Goal: Information Seeking & Learning: Learn about a topic

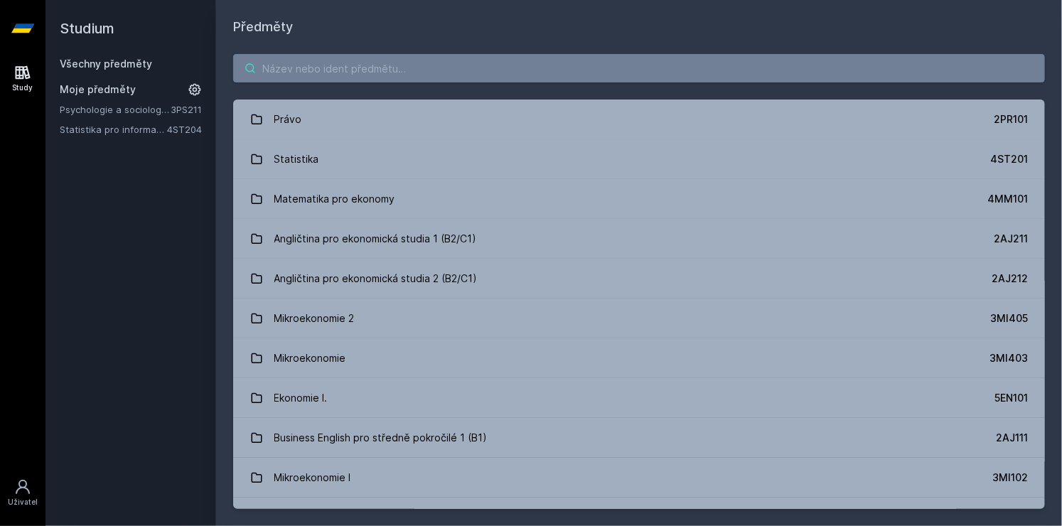
click at [269, 72] on input "search" at bounding box center [639, 68] width 812 height 28
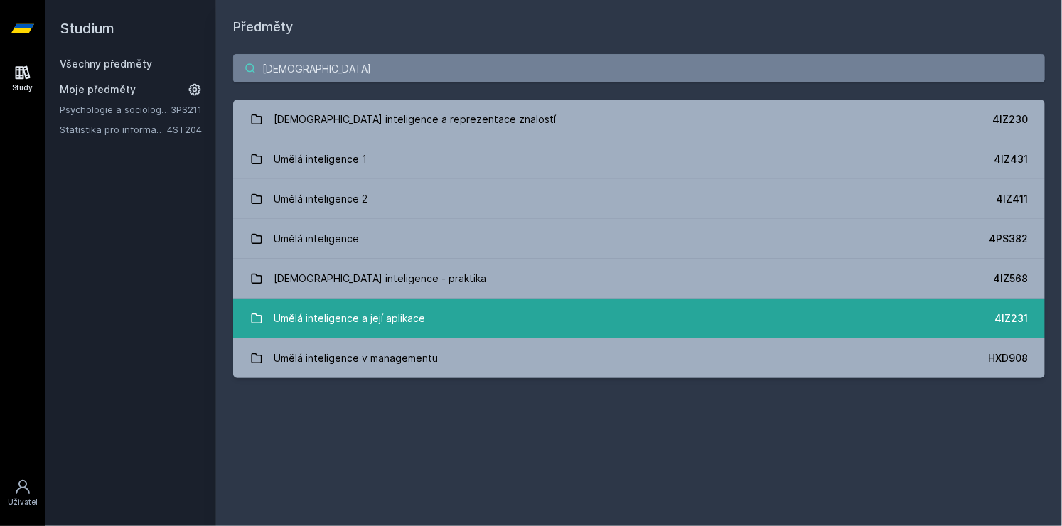
type input "[DEMOGRAPHIC_DATA]"
click at [335, 310] on div "Umělá inteligence a její aplikace" at bounding box center [349, 318] width 151 height 28
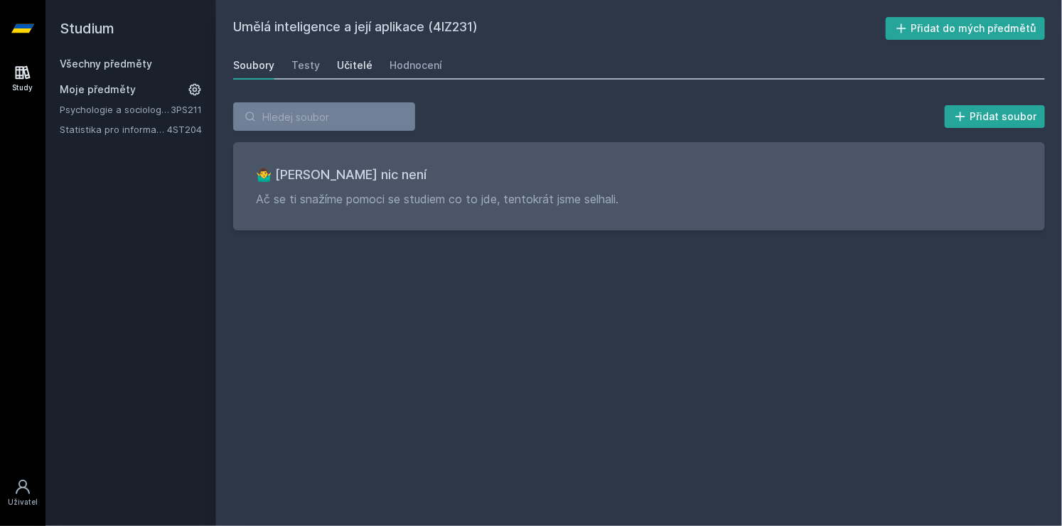
click at [351, 68] on div "Učitelé" at bounding box center [355, 65] width 36 height 14
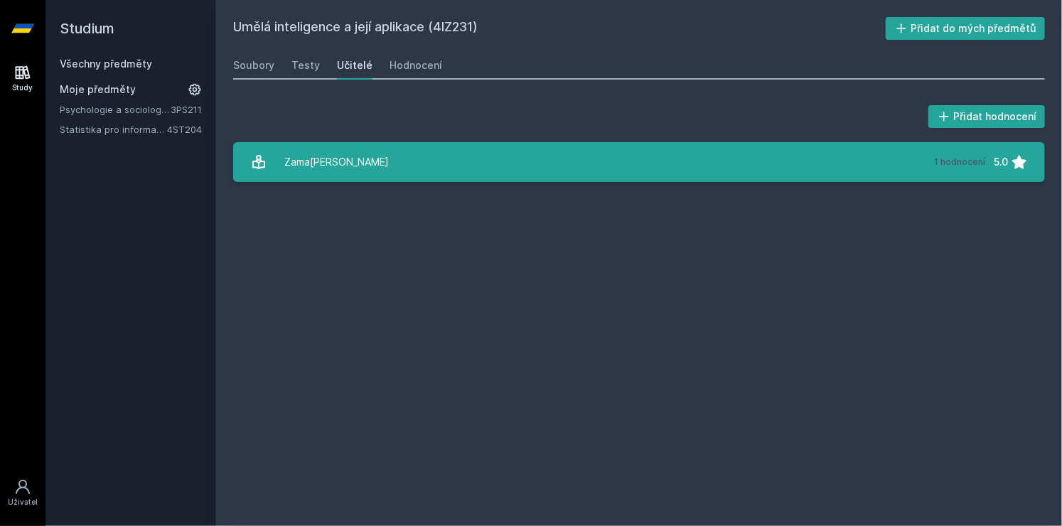
click at [343, 154] on div "Zama[PERSON_NAME]" at bounding box center [336, 162] width 104 height 28
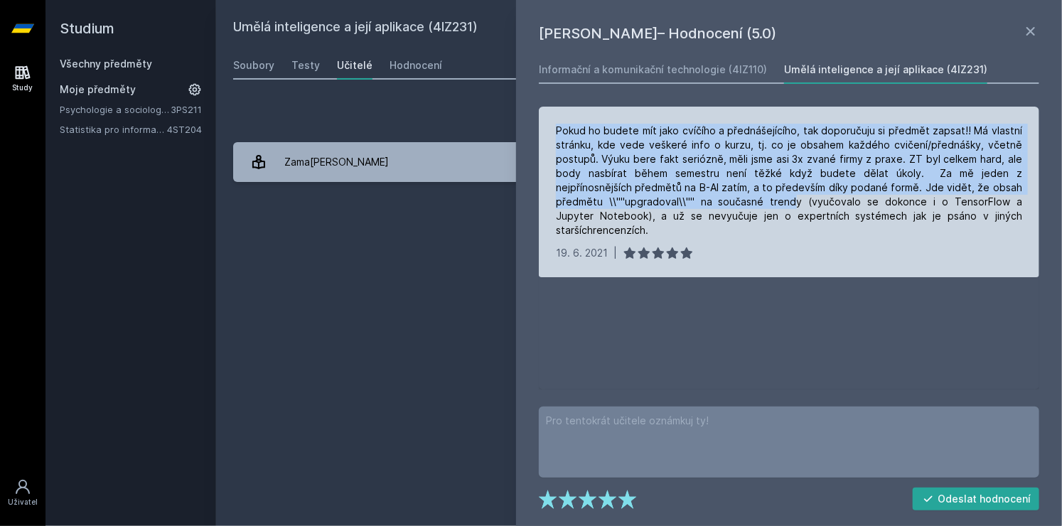
drag, startPoint x: 557, startPoint y: 127, endPoint x: 728, endPoint y: 203, distance: 186.4
click at [728, 203] on div "Pokud ho budete mít jako cvíčího a přednášejícího, tak doporučuju si předmět za…" at bounding box center [789, 181] width 466 height 114
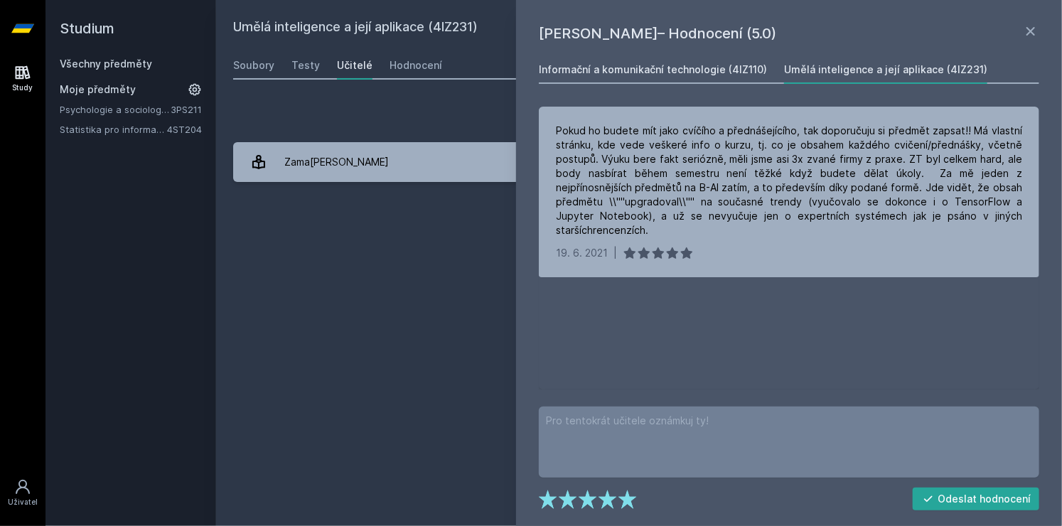
click at [707, 77] on div "Informační a komunikační technologie (4IZ110)" at bounding box center [653, 70] width 228 height 14
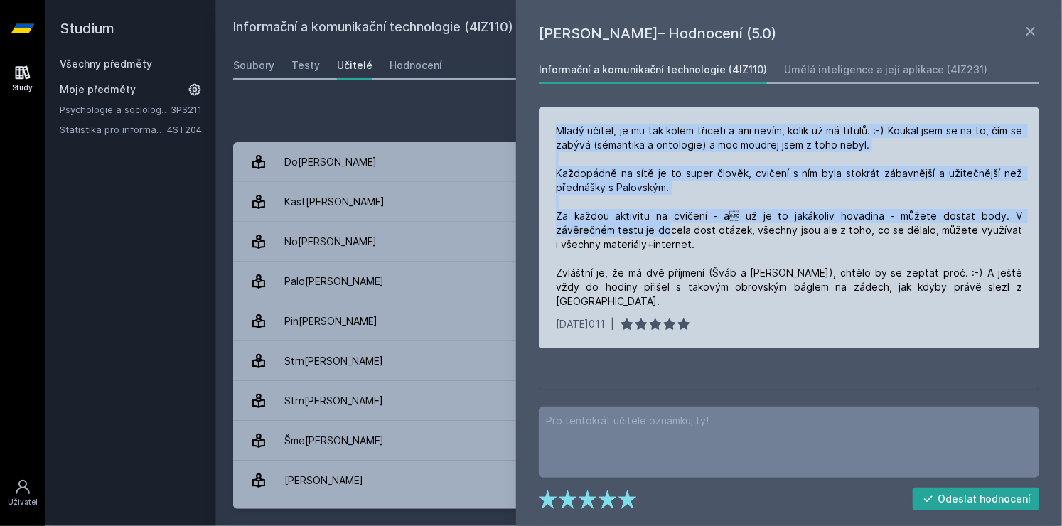
drag, startPoint x: 544, startPoint y: 120, endPoint x: 611, endPoint y: 236, distance: 133.7
click at [611, 236] on div "Mladý učitel, je mu tak kolem třiceti a ani nevím, kolik už má titulů. :-) Kouk…" at bounding box center [789, 228] width 500 height 242
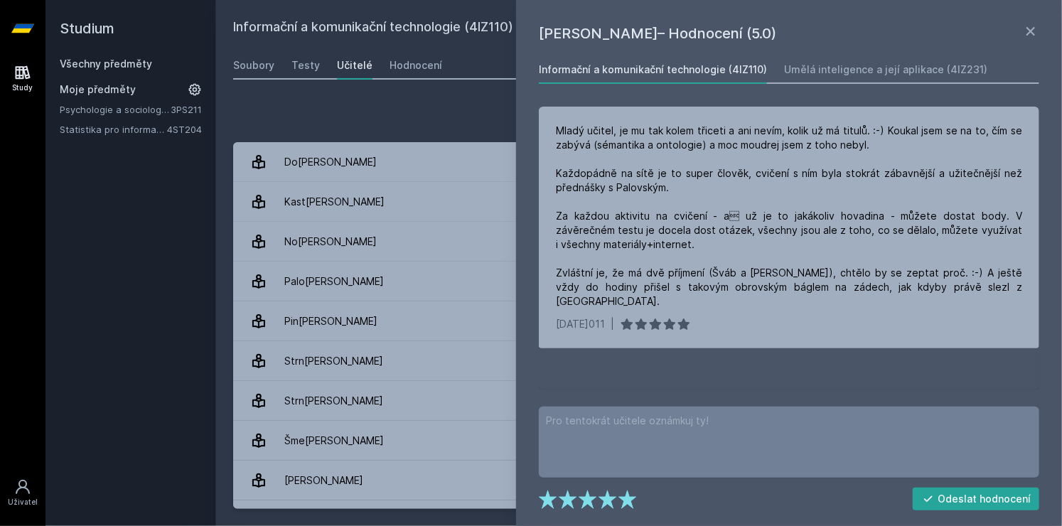
click at [316, 31] on h2 "Informační a komunikační technologie (4IZ110)" at bounding box center [559, 28] width 652 height 23
click at [372, 97] on div "Přidat hodnocení [PERSON_NAME]– Hodnocení (5.0) Informační a komunikační techno…" at bounding box center [639, 305] width 846 height 441
click at [311, 57] on link "Testy" at bounding box center [305, 65] width 28 height 28
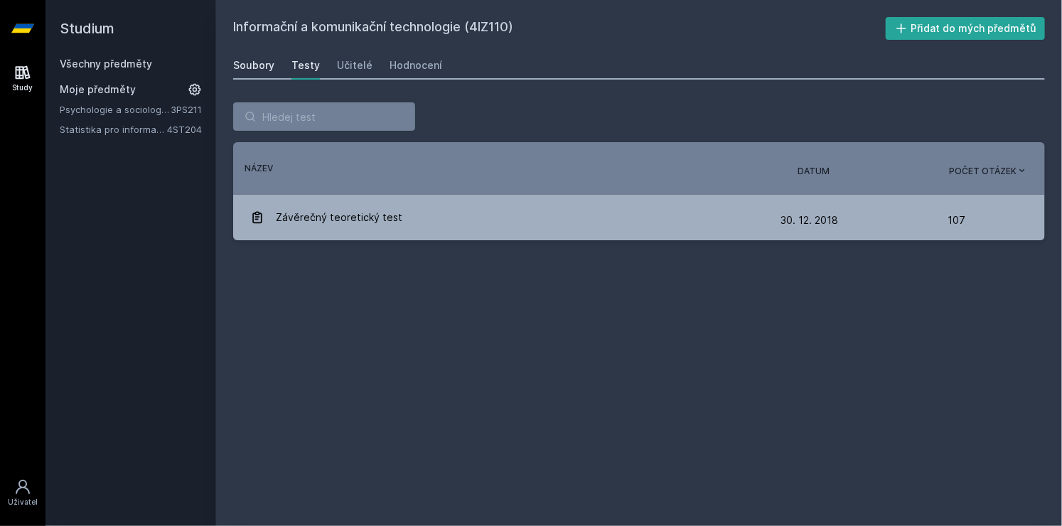
click at [243, 68] on div "Soubory" at bounding box center [253, 65] width 41 height 14
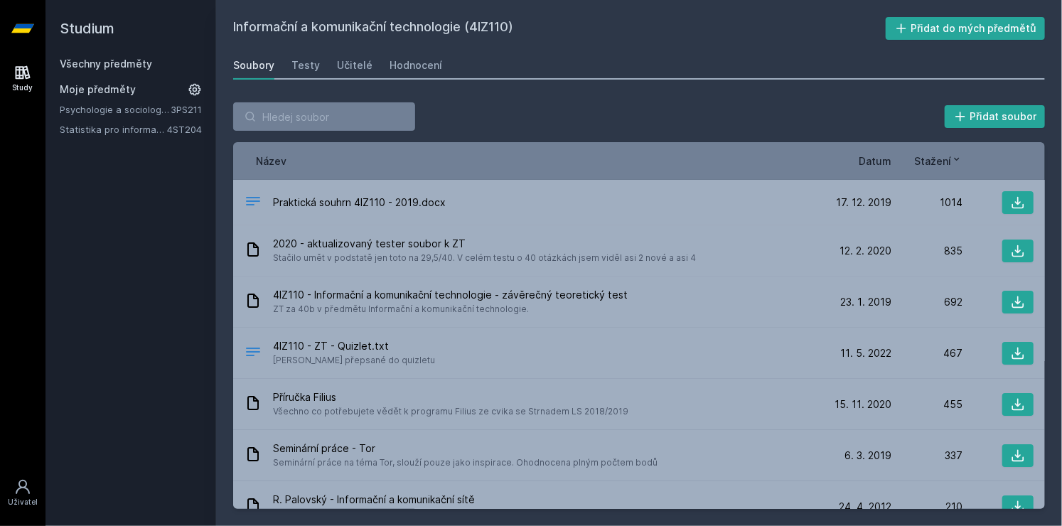
click at [109, 63] on link "Všechny předměty" at bounding box center [106, 64] width 92 height 12
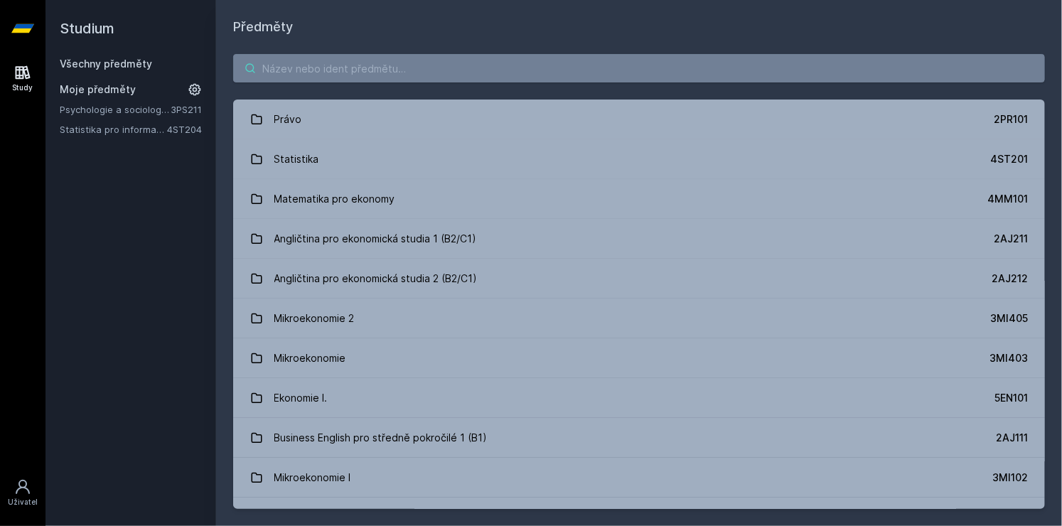
click at [274, 71] on input "search" at bounding box center [639, 68] width 812 height 28
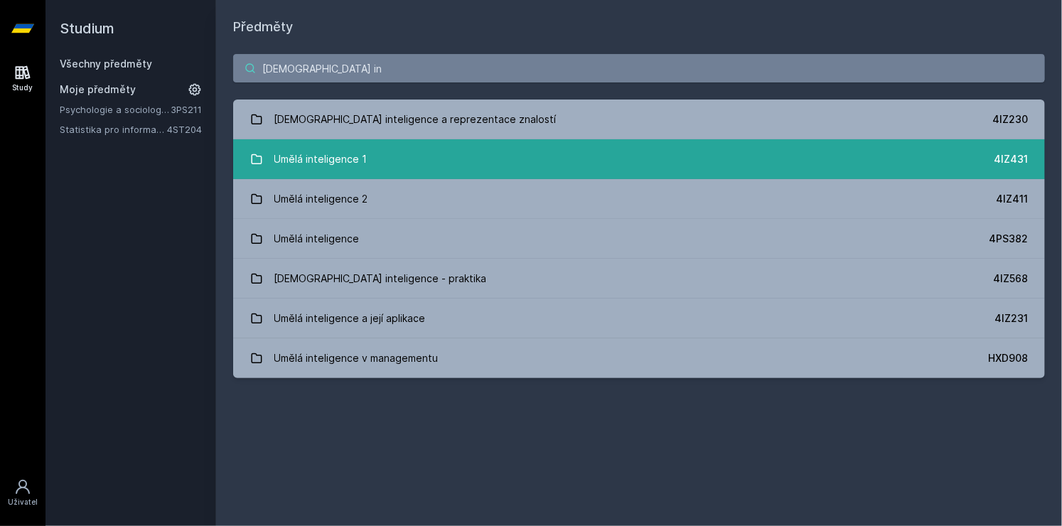
type input "[DEMOGRAPHIC_DATA] in"
click at [325, 146] on div "Umělá inteligence 1" at bounding box center [320, 159] width 93 height 28
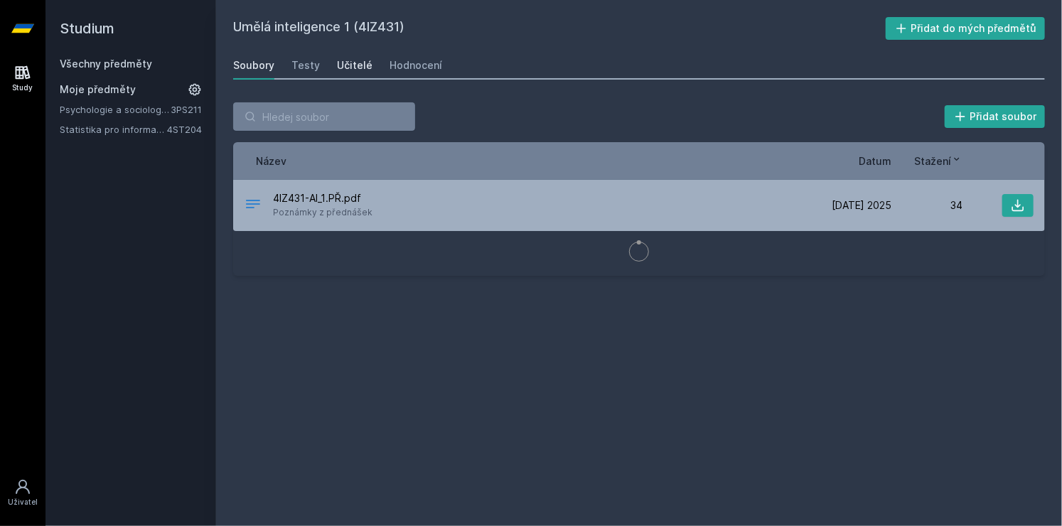
click at [351, 58] on div "Učitelé" at bounding box center [355, 65] width 36 height 14
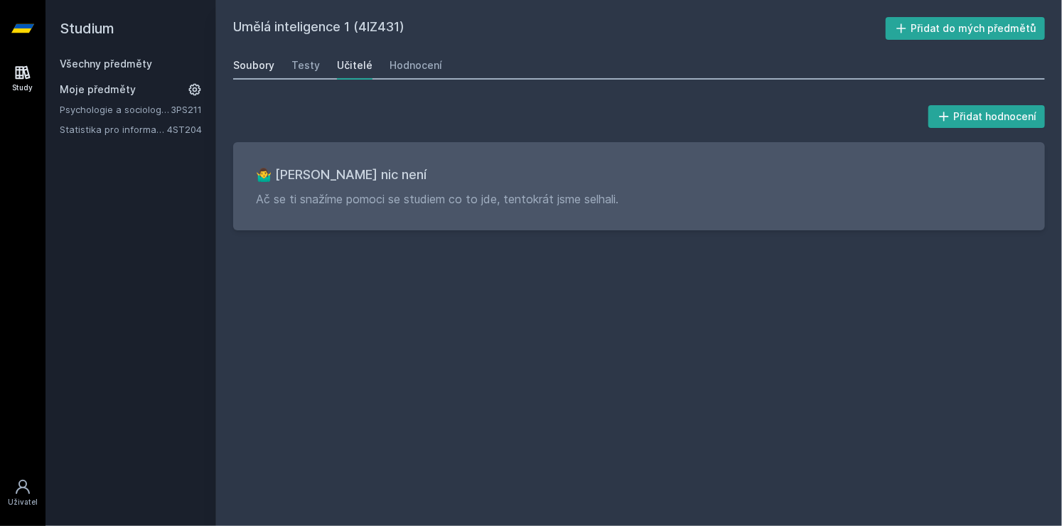
click at [262, 54] on link "Soubory" at bounding box center [253, 65] width 41 height 28
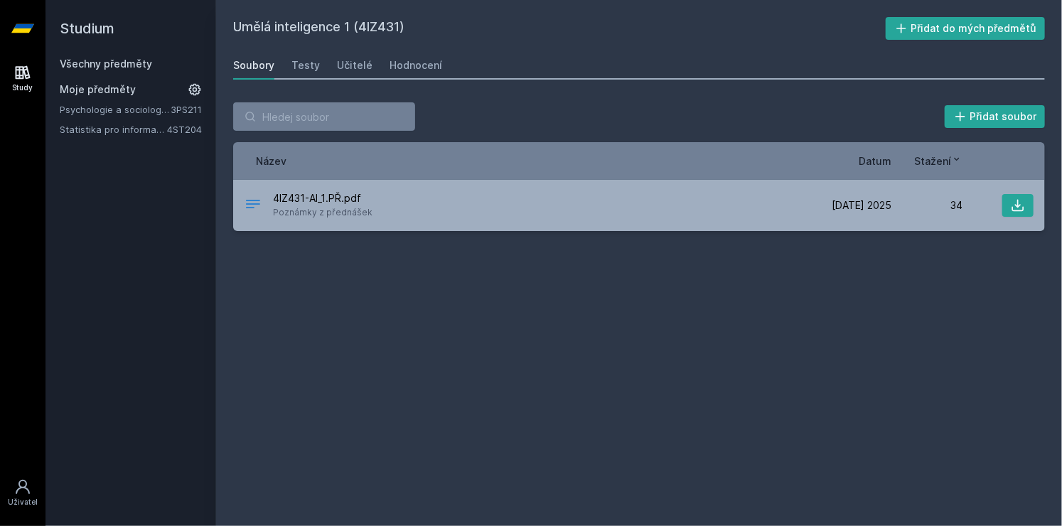
click at [135, 63] on link "Všechny předměty" at bounding box center [106, 64] width 92 height 12
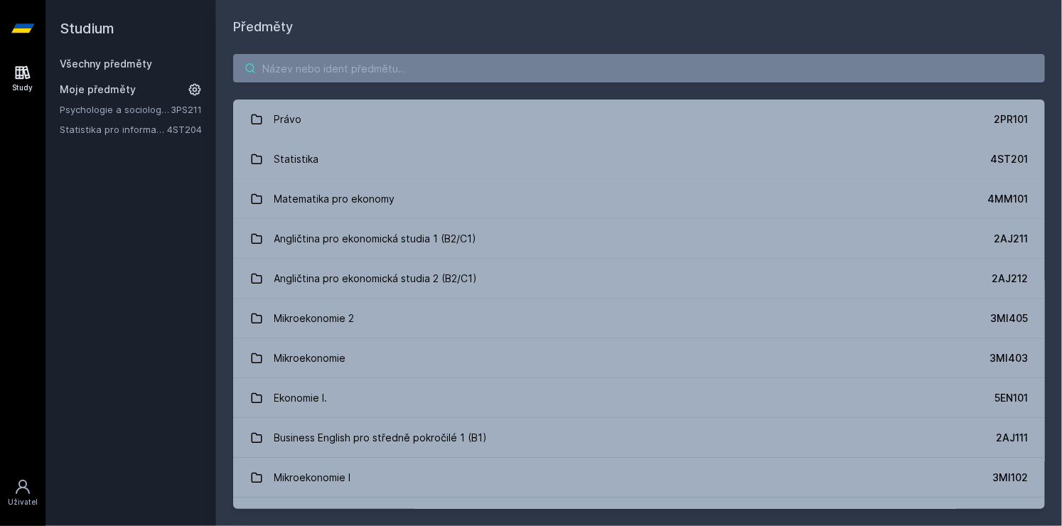
drag, startPoint x: 318, startPoint y: 87, endPoint x: 325, endPoint y: 55, distance: 31.9
click at [325, 55] on div "Právo 2PR101 Statistika 4ST201 Matematika pro ekonomy 4MM101 Angličtina pro eko…" at bounding box center [639, 281] width 846 height 489
click at [325, 55] on input "search" at bounding box center [639, 68] width 812 height 28
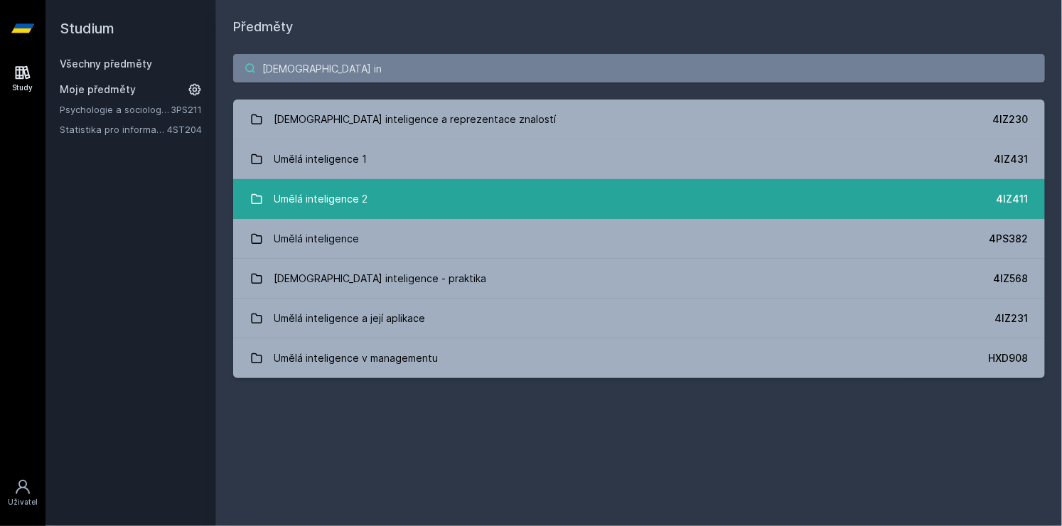
type input "[DEMOGRAPHIC_DATA] in"
click at [329, 194] on div "Umělá inteligence 2" at bounding box center [321, 199] width 94 height 28
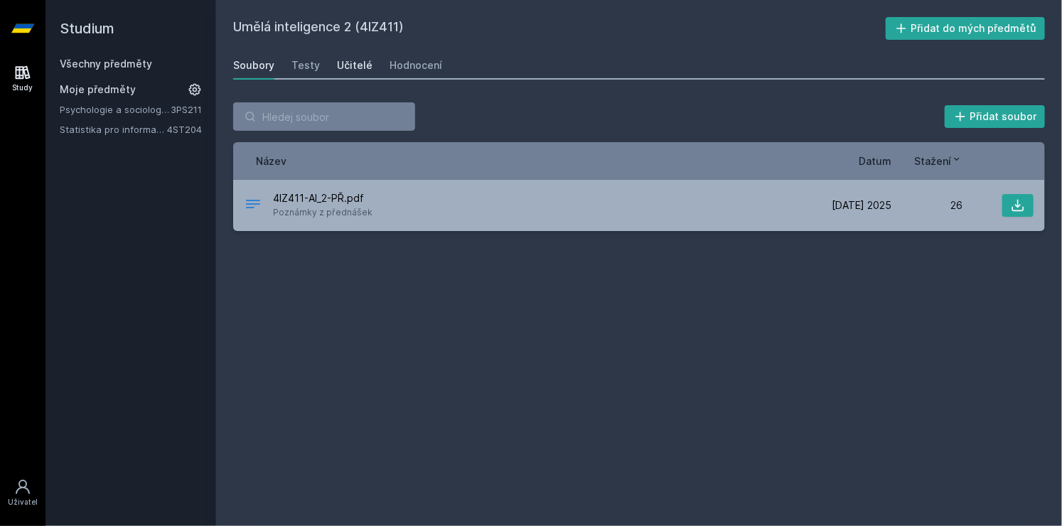
click at [354, 68] on div "Učitelé" at bounding box center [355, 65] width 36 height 14
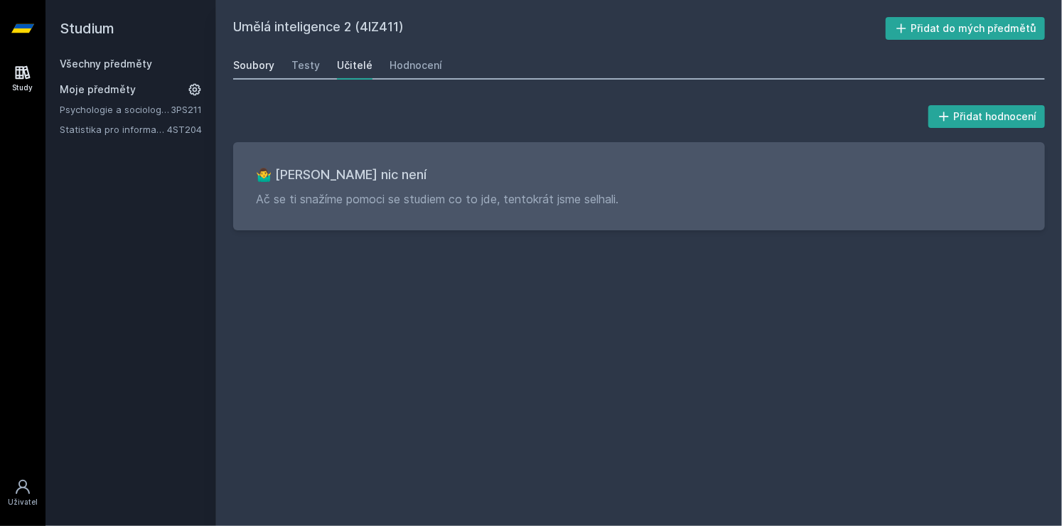
click at [255, 67] on div "Soubory" at bounding box center [253, 65] width 41 height 14
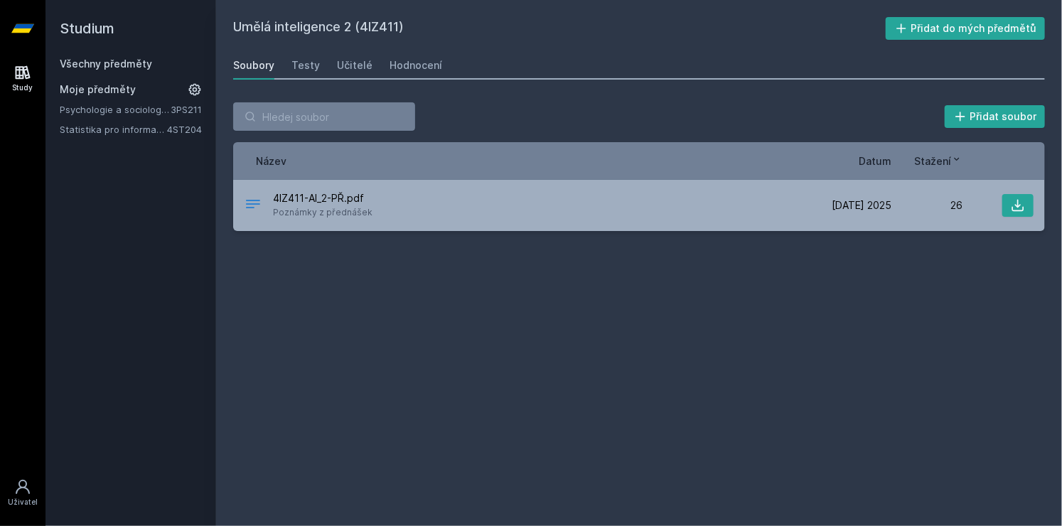
click at [107, 67] on link "Všechny předměty" at bounding box center [106, 64] width 92 height 12
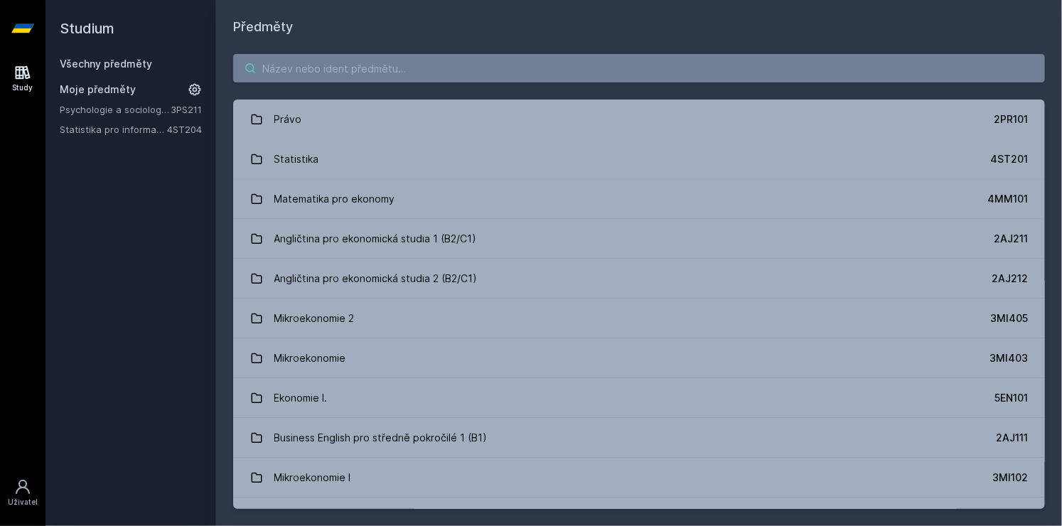
click at [281, 75] on input "search" at bounding box center [639, 68] width 812 height 28
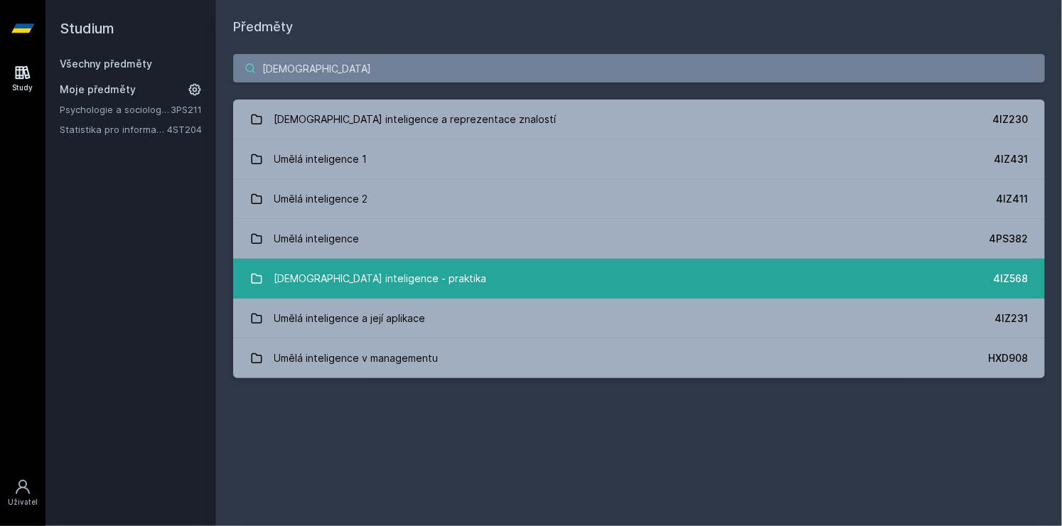
type input "[DEMOGRAPHIC_DATA]"
click at [408, 281] on link "[DEMOGRAPHIC_DATA] inteligence - praktika 4IZ568" at bounding box center [639, 279] width 812 height 40
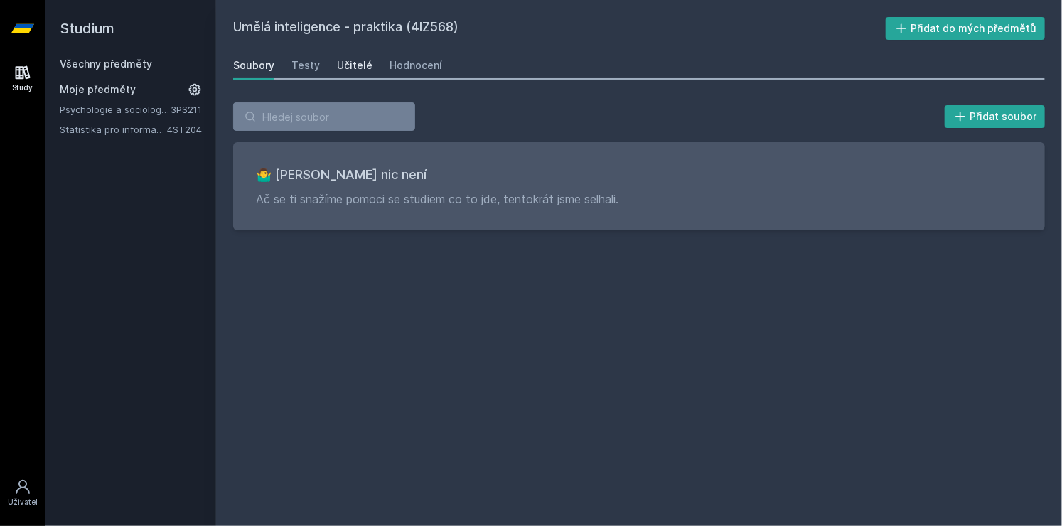
click at [351, 60] on div "Učitelé" at bounding box center [355, 65] width 36 height 14
click at [246, 55] on link "Soubory" at bounding box center [253, 65] width 41 height 28
click at [115, 72] on div "Všechny předměty Moje předměty Psychologie a sociologie řízení 3PS211 Statistik…" at bounding box center [131, 97] width 142 height 80
click at [123, 65] on link "Všechny předměty" at bounding box center [106, 64] width 92 height 12
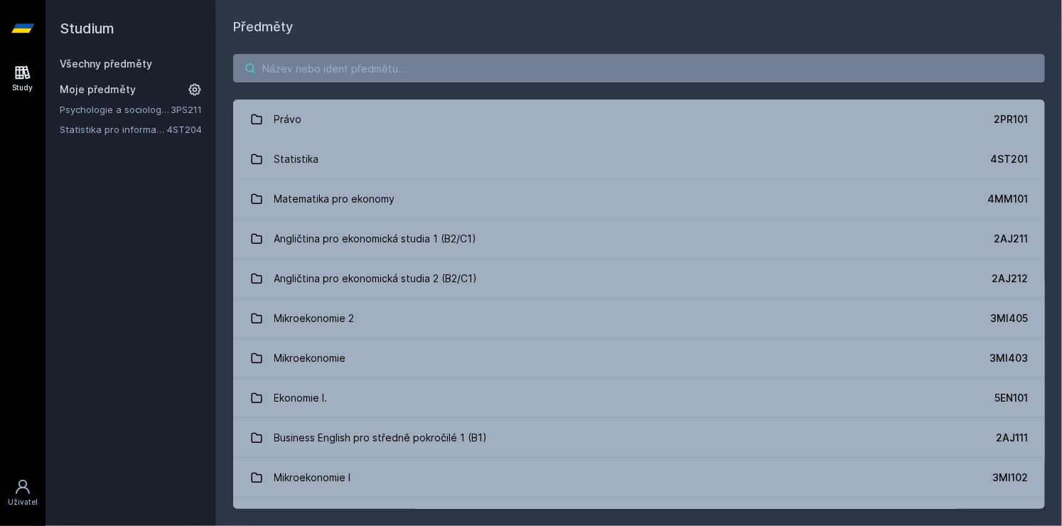
click at [301, 62] on input "search" at bounding box center [639, 68] width 812 height 28
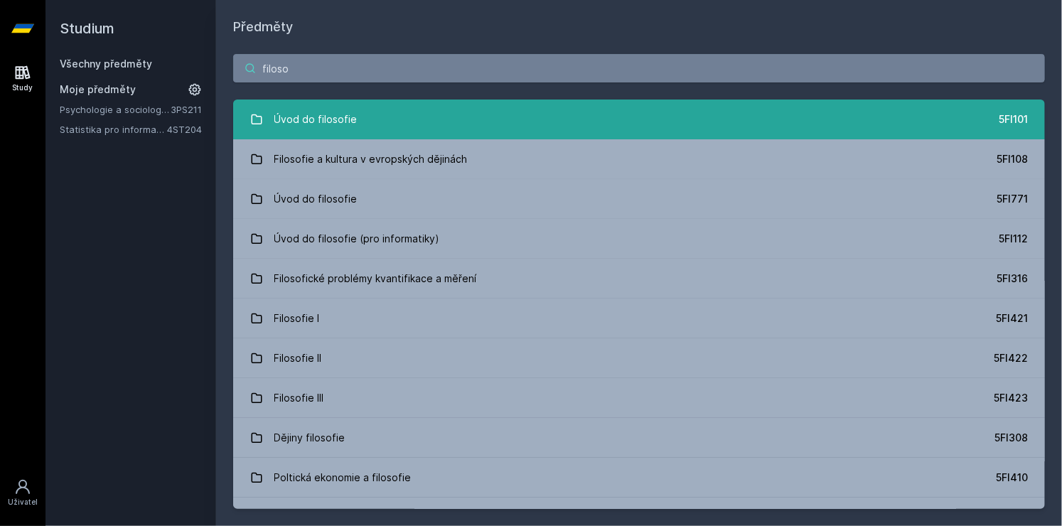
type input "filoso"
click at [323, 114] on div "Úvod do filosofie" at bounding box center [315, 119] width 83 height 28
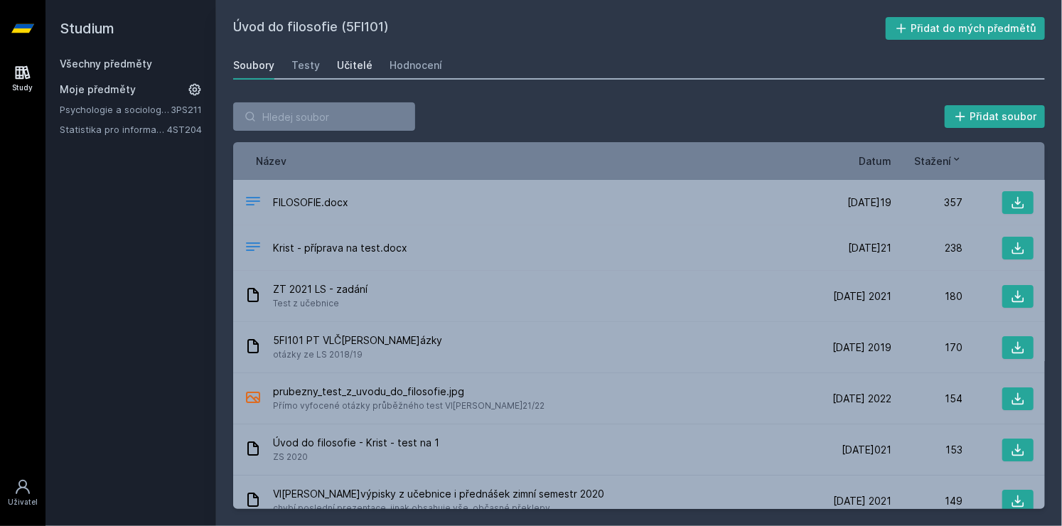
click at [344, 68] on div "Učitelé" at bounding box center [355, 65] width 36 height 14
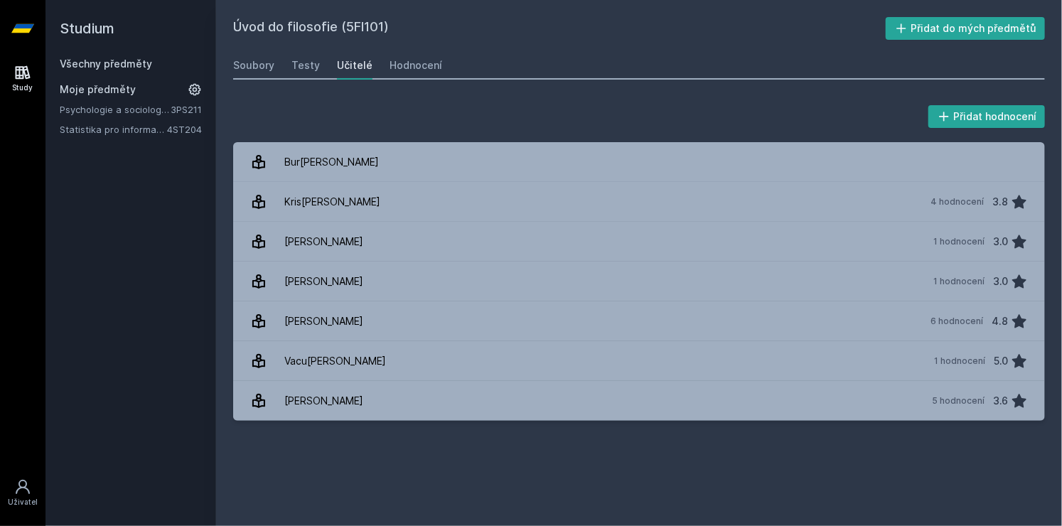
click at [147, 65] on link "Všechny předměty" at bounding box center [106, 64] width 92 height 12
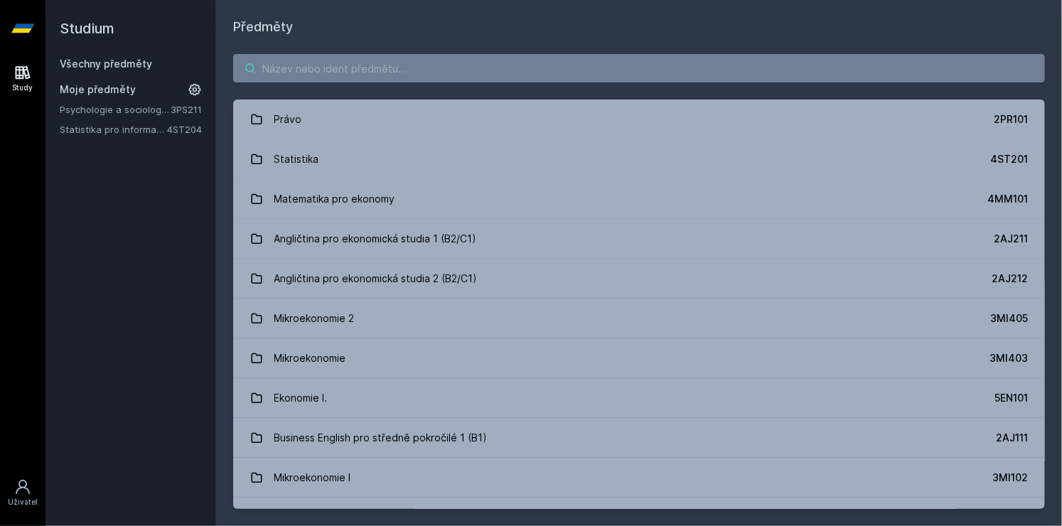
click at [360, 65] on input "search" at bounding box center [639, 68] width 812 height 28
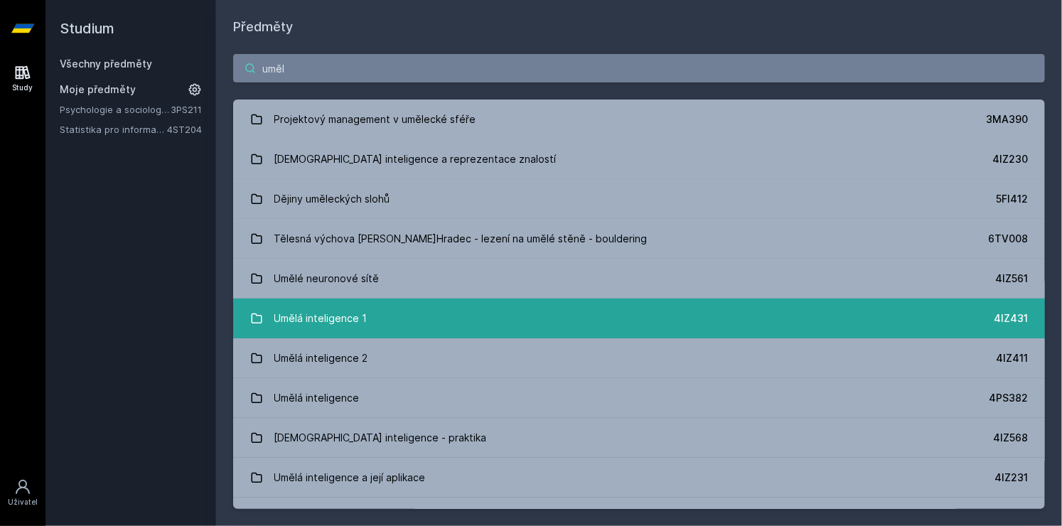
type input "uměl"
click at [274, 312] on div "Umělá inteligence 1" at bounding box center [320, 318] width 93 height 28
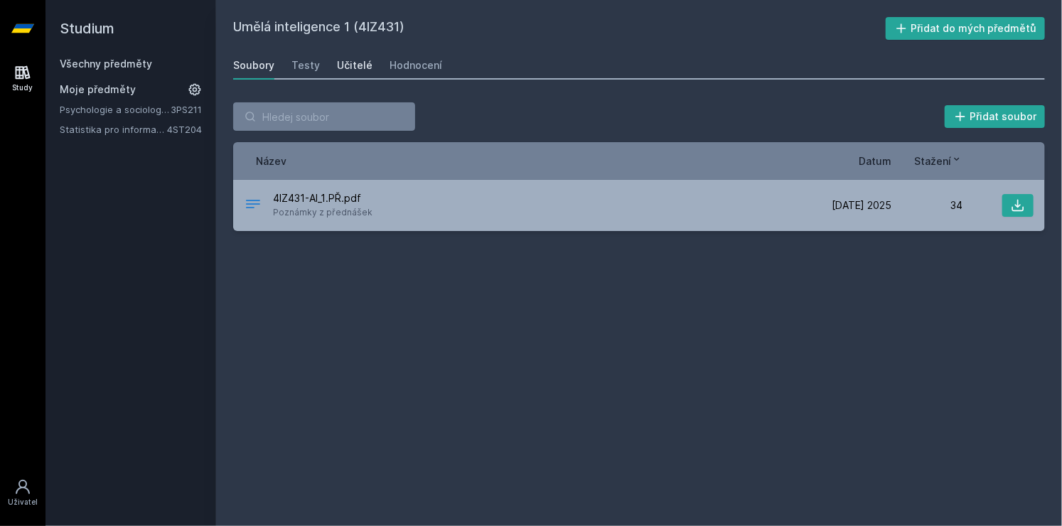
click at [349, 59] on div "Učitelé" at bounding box center [355, 65] width 36 height 14
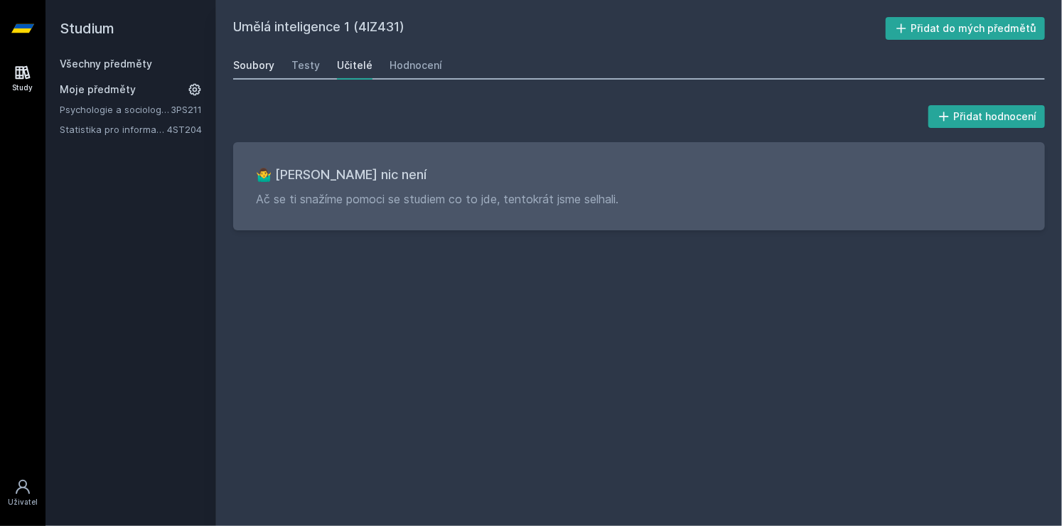
click at [245, 60] on div "Soubory" at bounding box center [253, 65] width 41 height 14
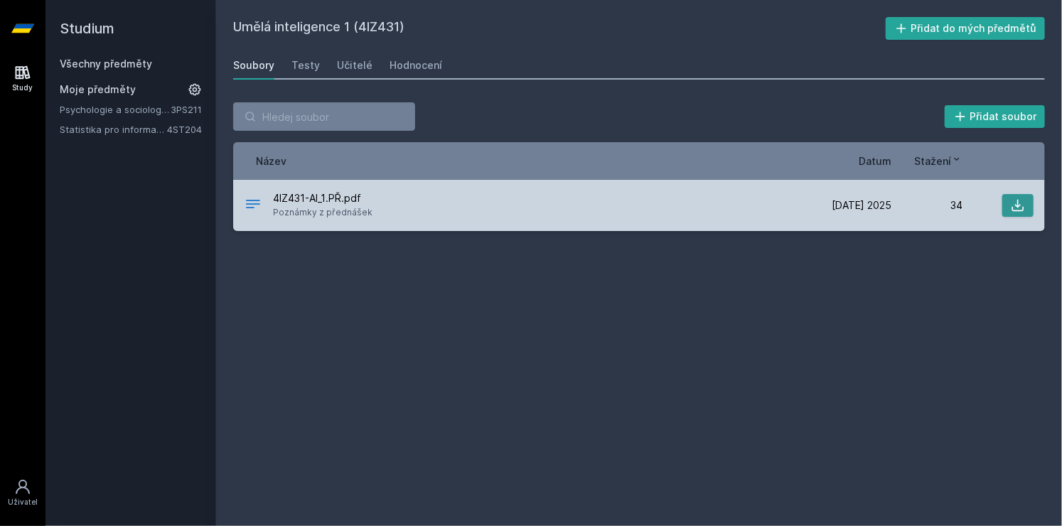
click at [1002, 204] on button at bounding box center [1017, 205] width 31 height 23
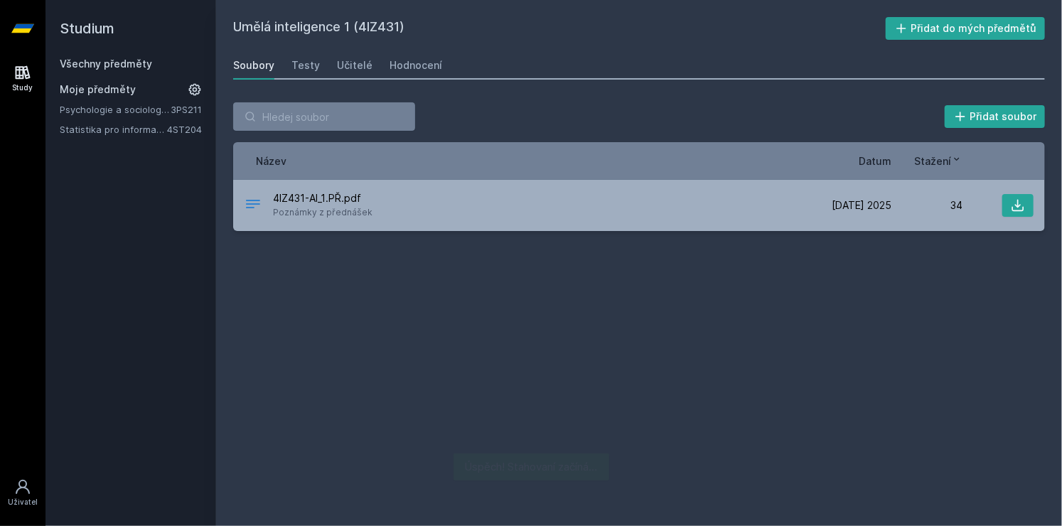
click at [118, 58] on link "Všechny předměty" at bounding box center [106, 64] width 92 height 12
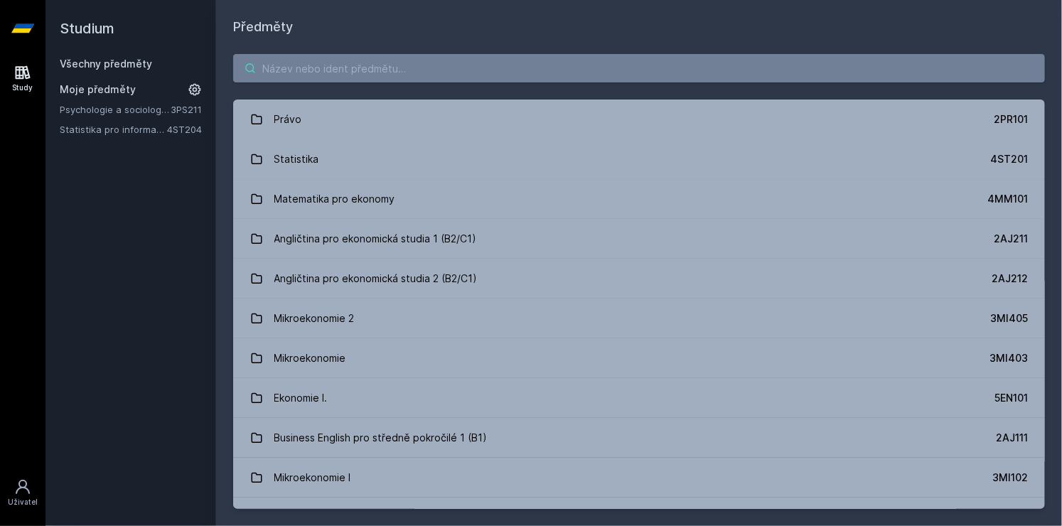
click at [289, 69] on input "search" at bounding box center [639, 68] width 812 height 28
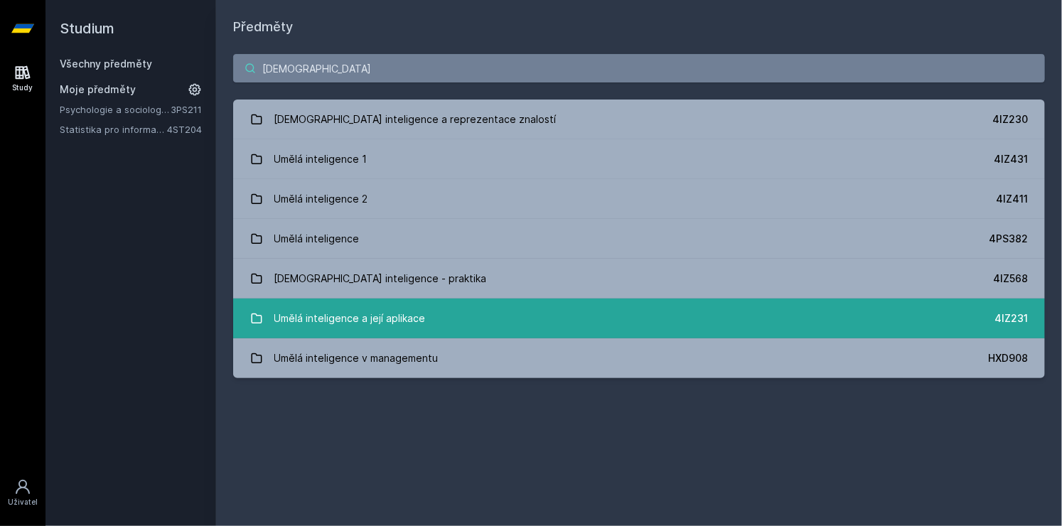
type input "[DEMOGRAPHIC_DATA]"
click at [358, 306] on div "Umělá inteligence a její aplikace" at bounding box center [349, 318] width 151 height 28
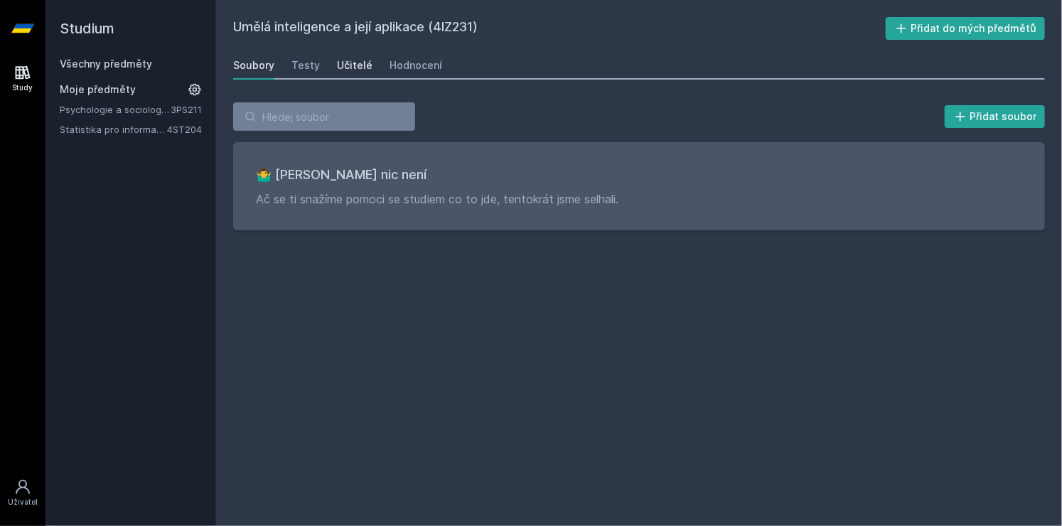
click at [351, 60] on div "Učitelé" at bounding box center [355, 65] width 36 height 14
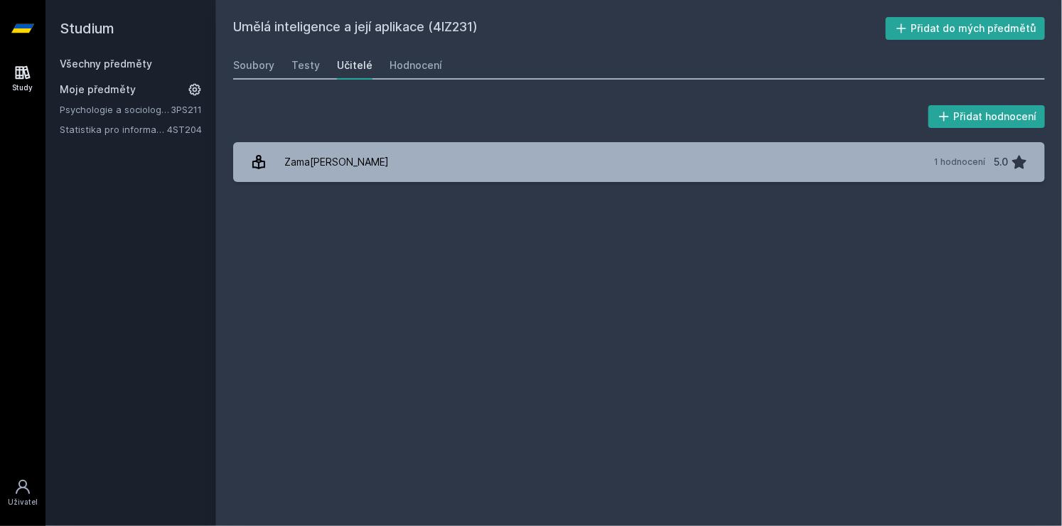
click at [300, 48] on div "Umělá inteligence a její aplikace (4IZ231) Přidat do mých předmětů [GEOGRAPHIC_…" at bounding box center [639, 263] width 812 height 492
click at [298, 53] on link "Testy" at bounding box center [305, 65] width 28 height 28
